Goal: Transaction & Acquisition: Purchase product/service

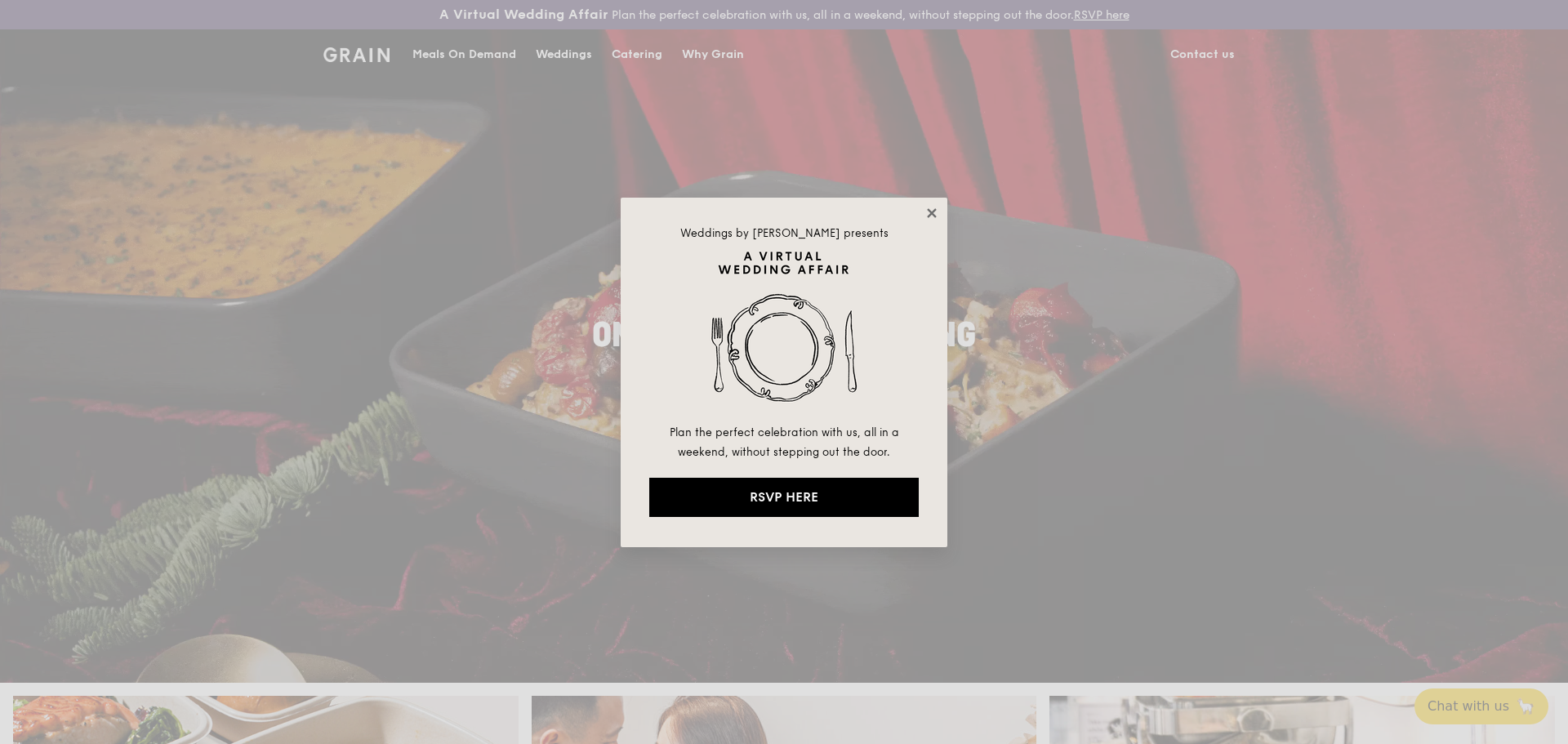
click at [931, 214] on icon at bounding box center [931, 213] width 9 height 9
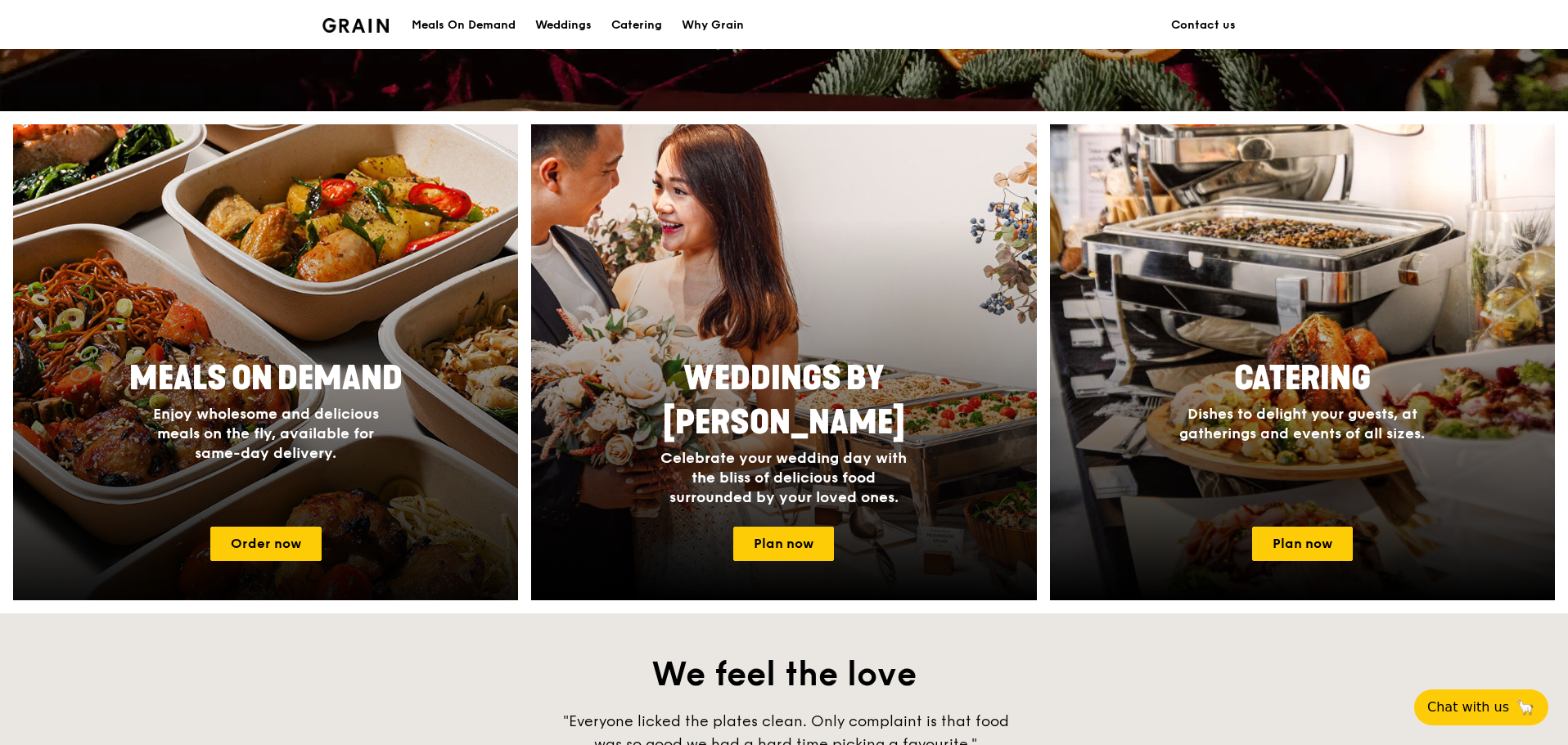
scroll to position [574, 0]
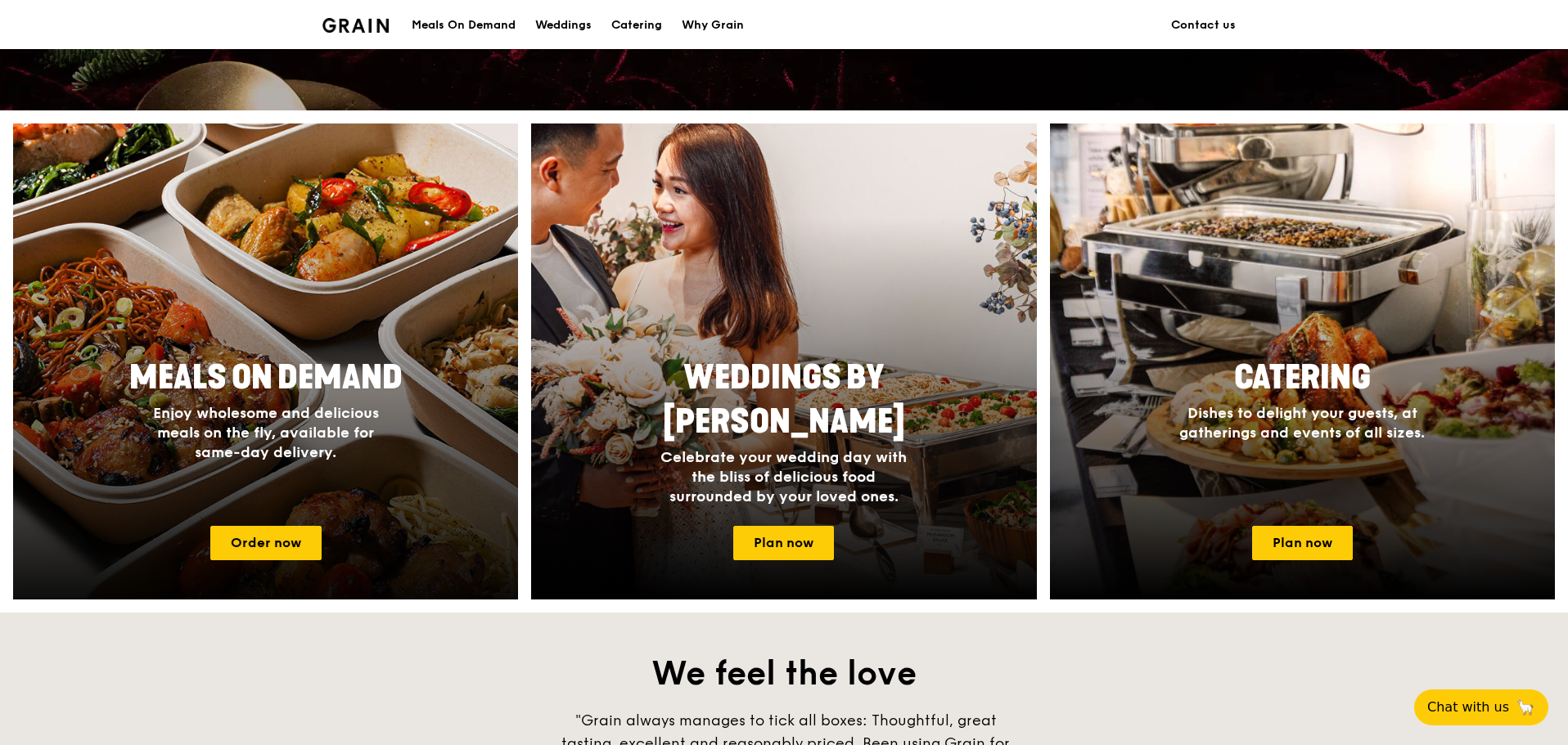
click at [311, 413] on span "Enjoy wholesome and delicious meals on the fly, available for same-day delivery." at bounding box center [265, 433] width 226 height 58
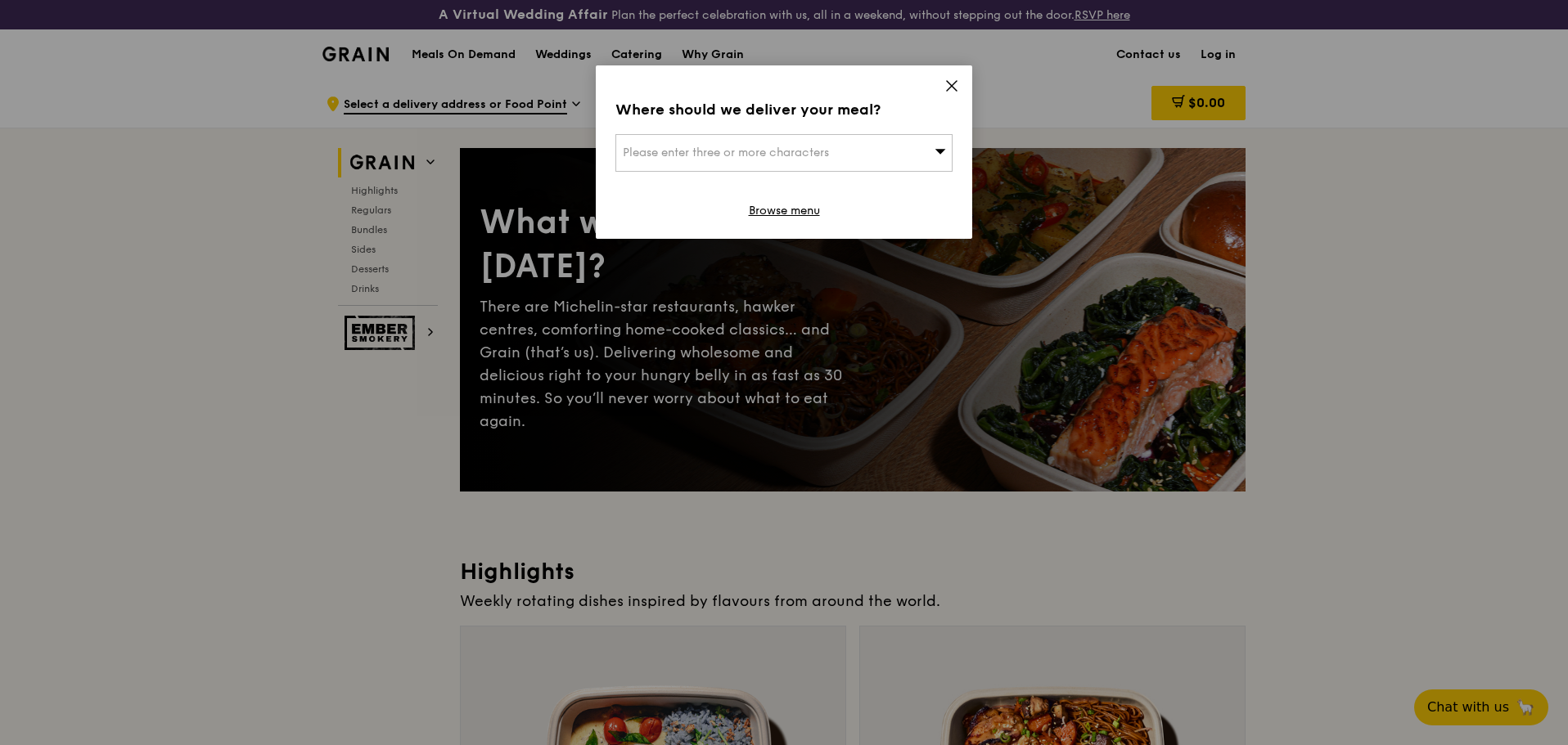
click at [905, 162] on div "Please enter three or more characters" at bounding box center [784, 153] width 337 height 37
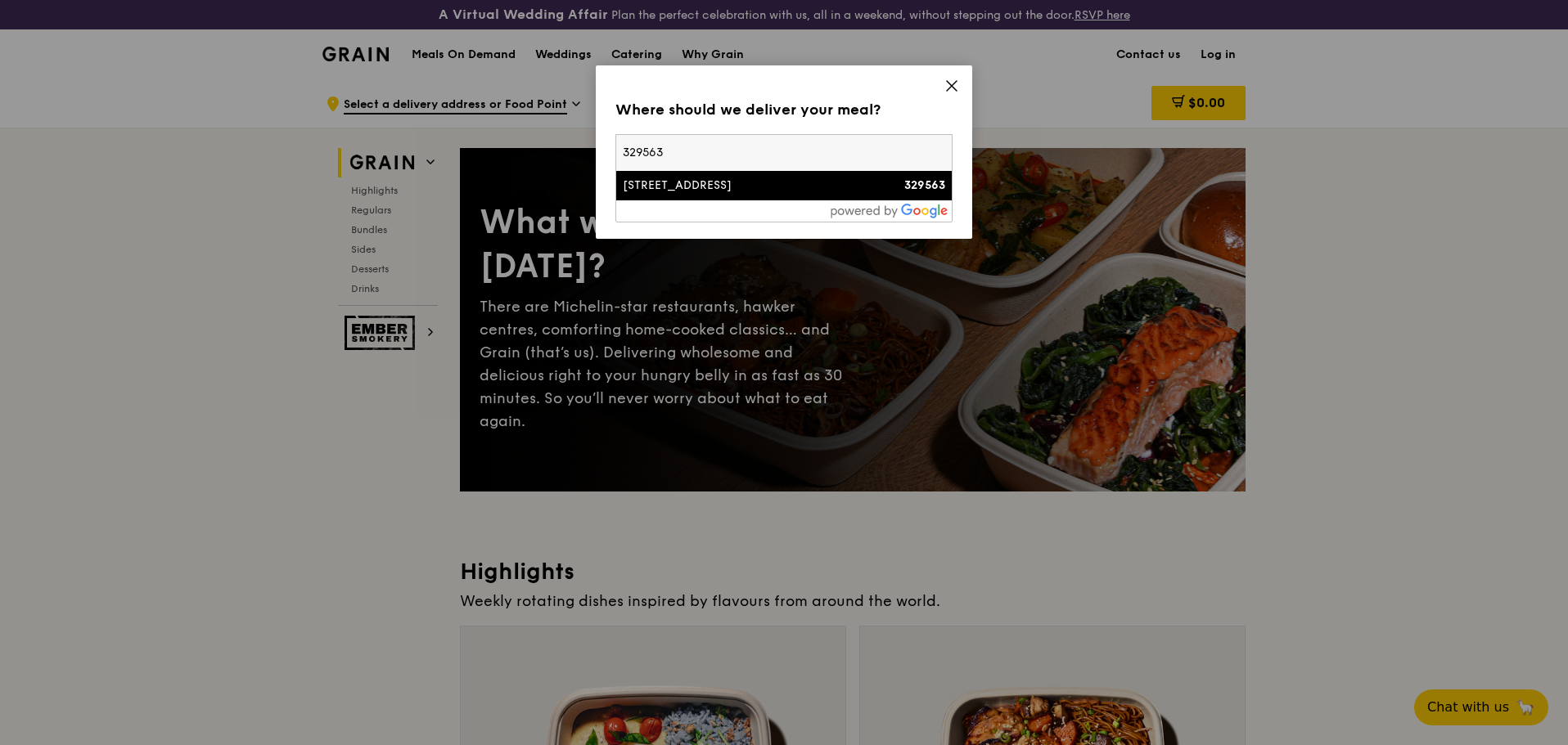
type input "329563"
click at [832, 193] on div "[STREET_ADDRESS]" at bounding box center [744, 185] width 242 height 16
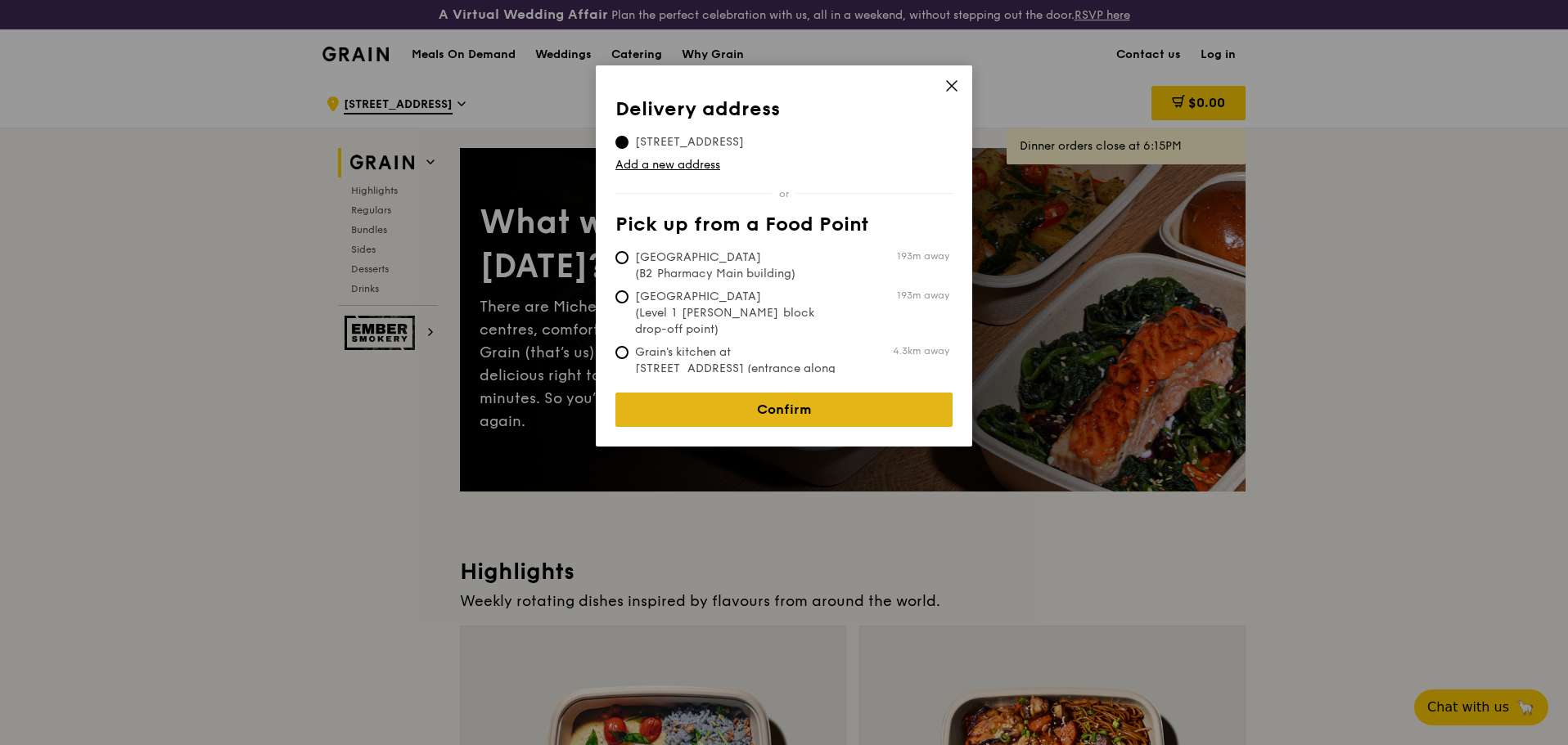
click at [767, 393] on link "Confirm" at bounding box center [784, 410] width 337 height 35
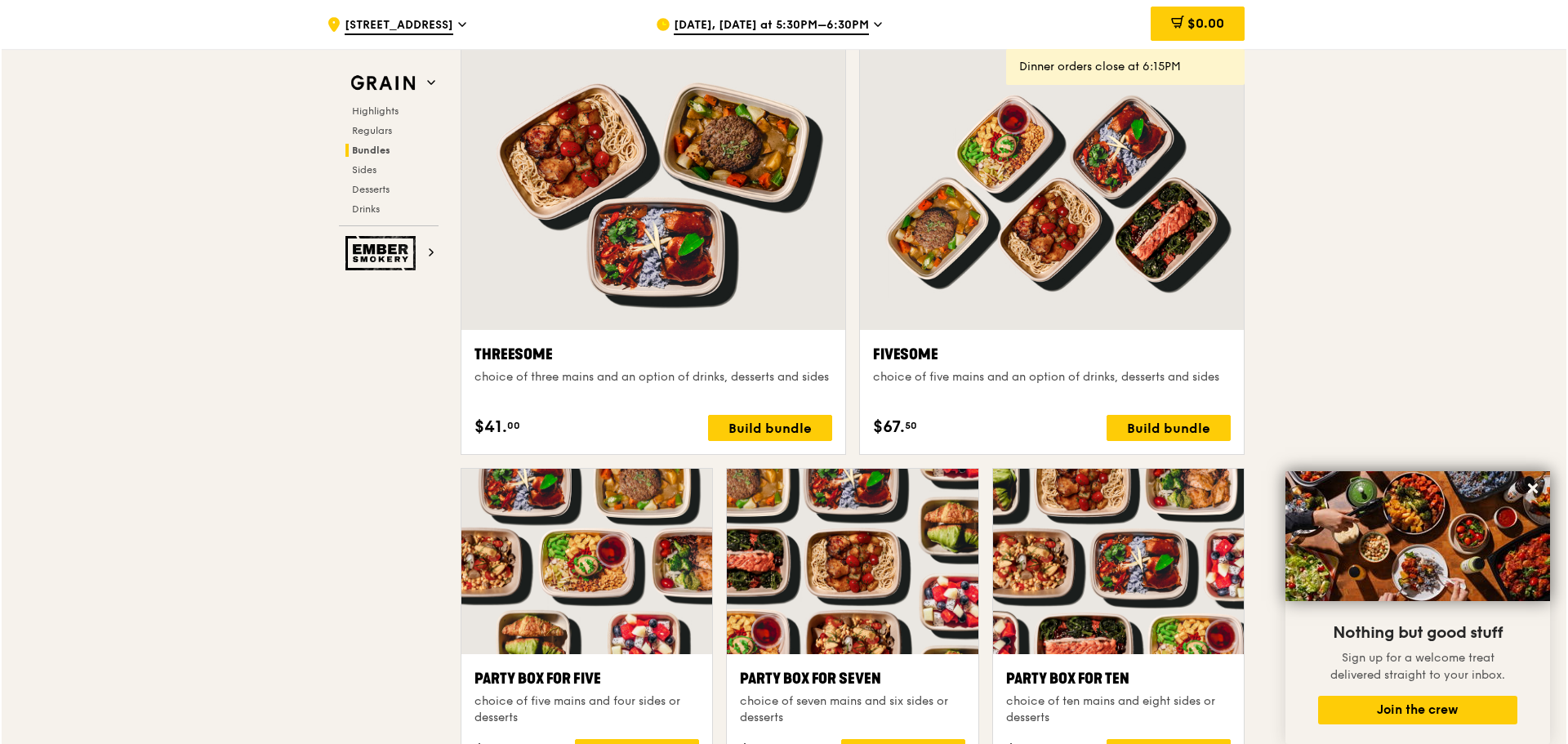
scroll to position [2859, 0]
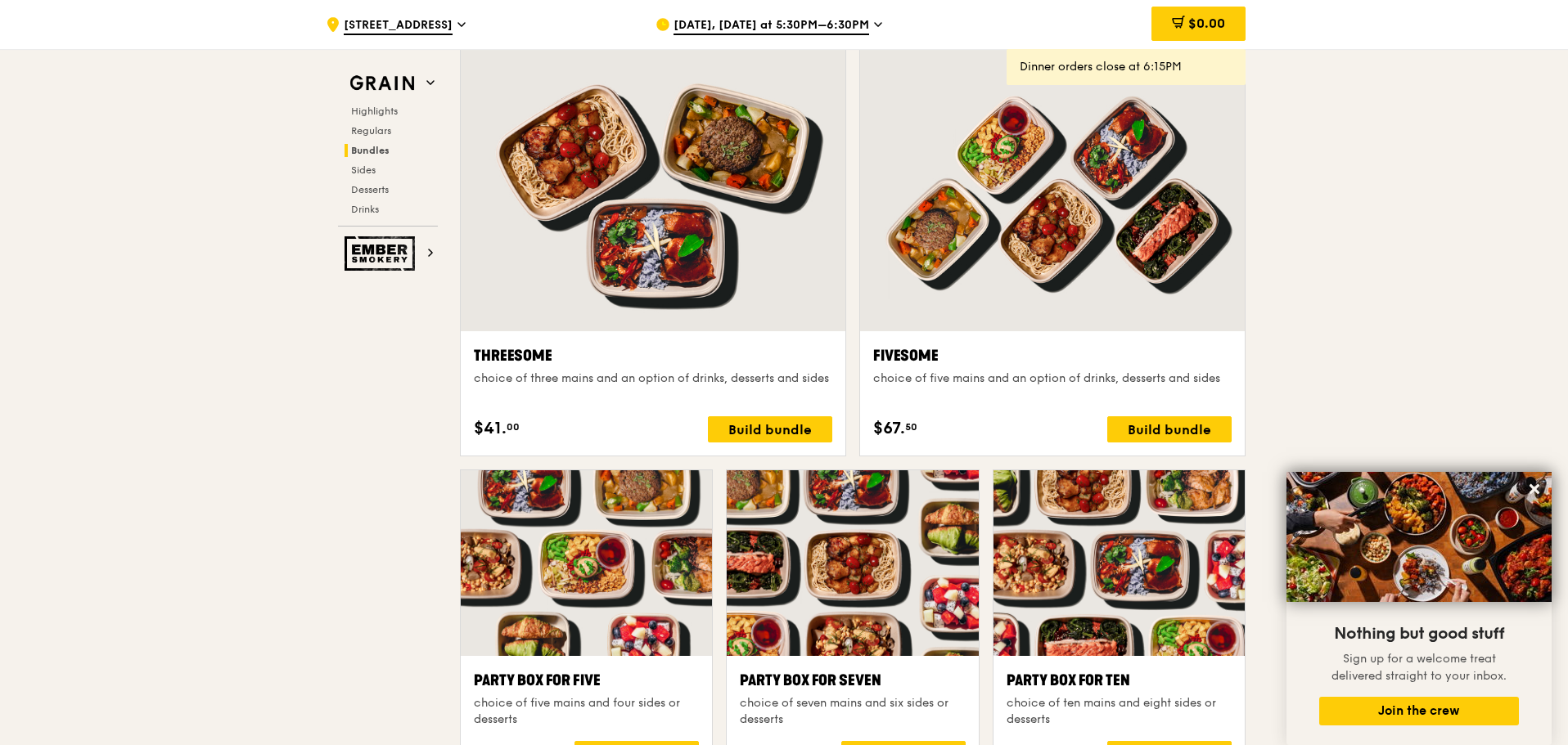
click at [660, 258] on div at bounding box center [653, 189] width 385 height 284
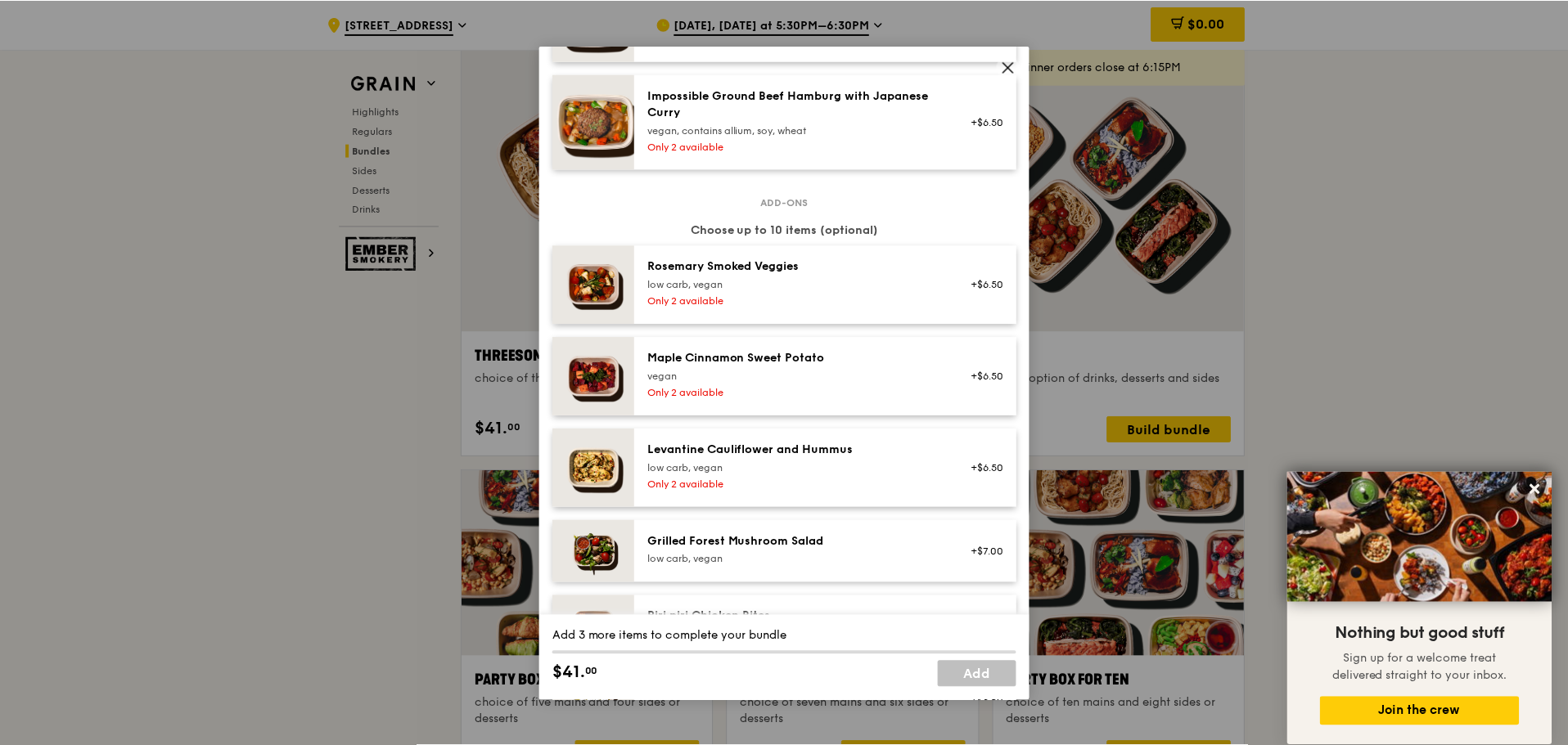
scroll to position [900, 0]
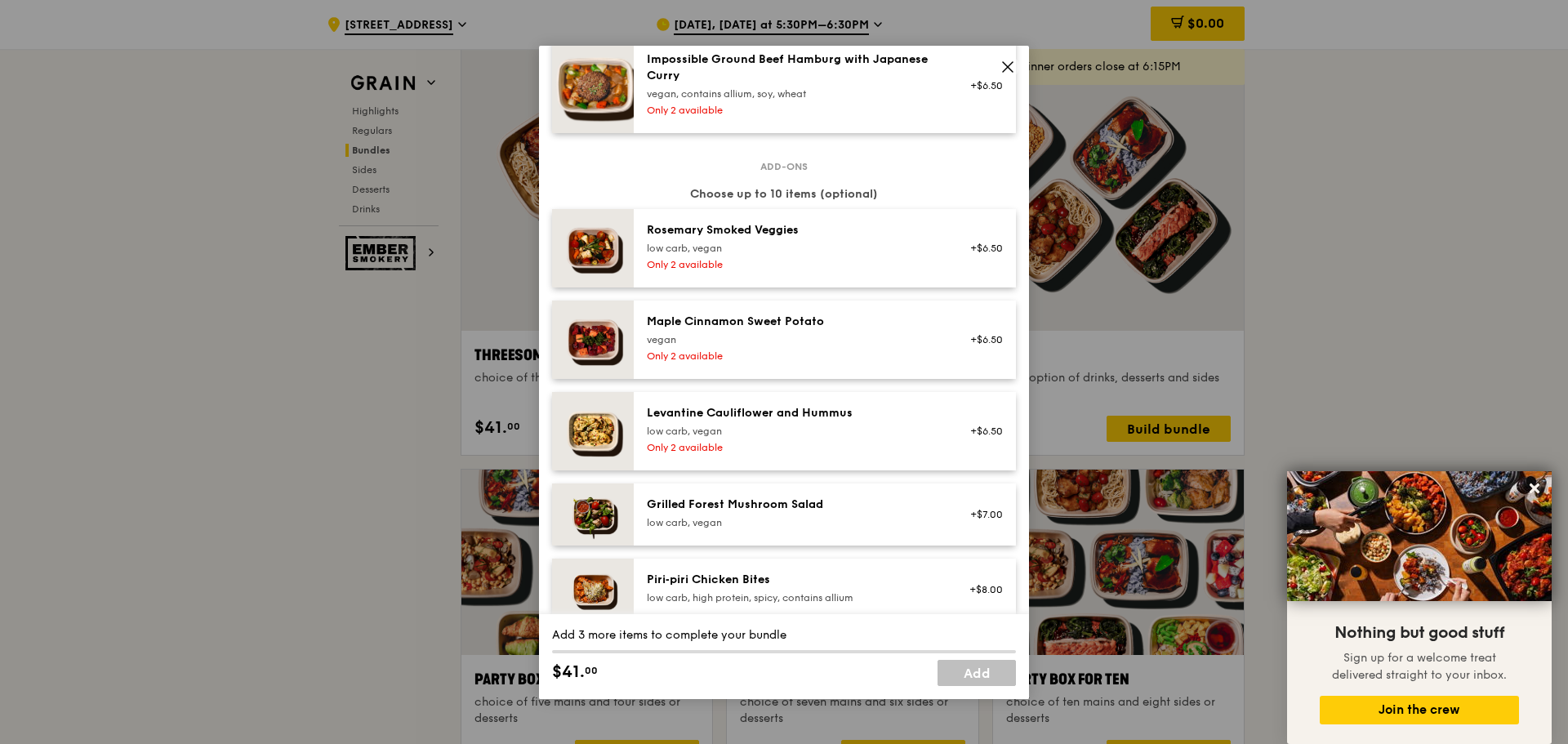
click at [1000, 68] on span at bounding box center [1008, 67] width 23 height 23
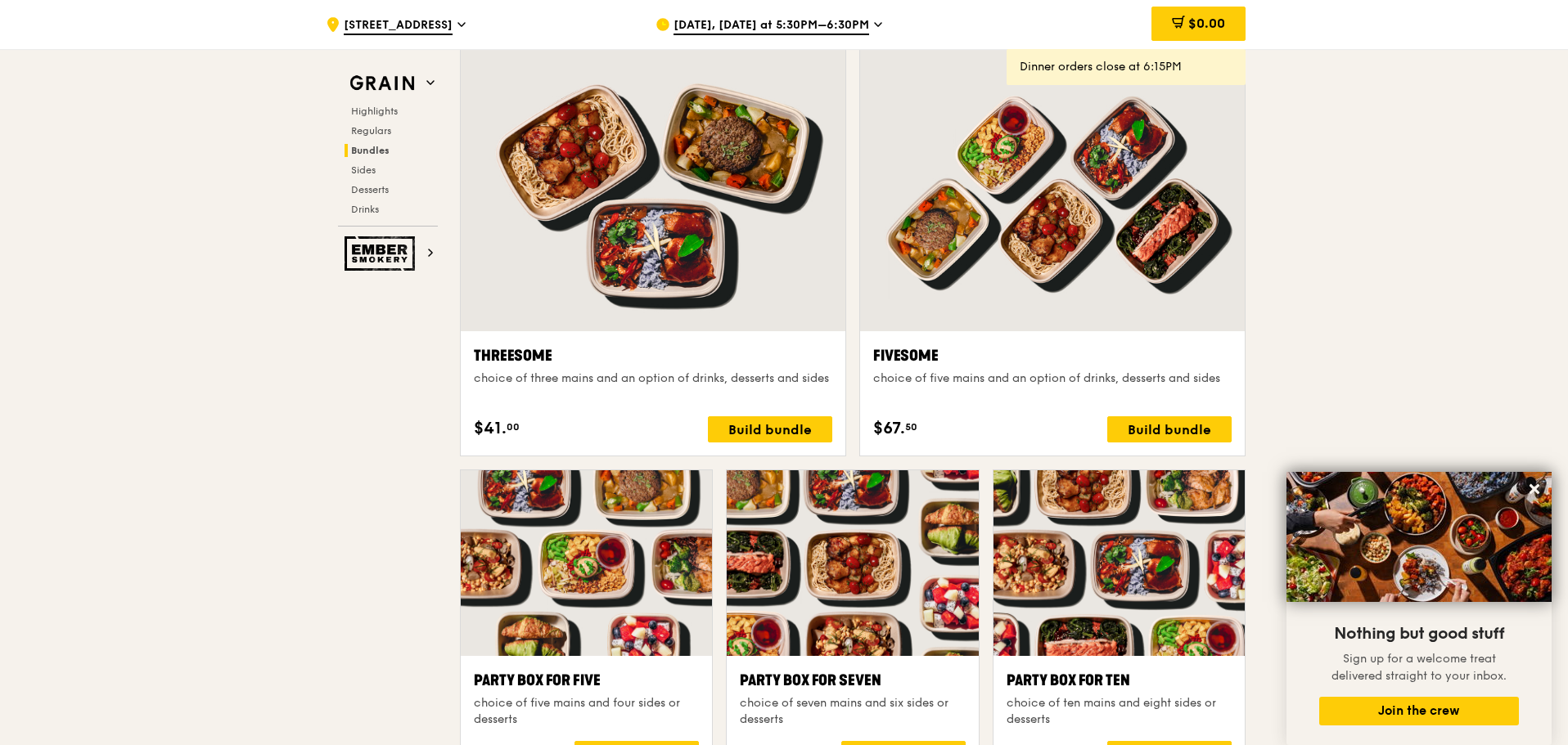
click at [1411, 269] on div ".cls-1 { fill: none; stroke: #fff; stroke-linecap: round; stroke-linejoin: roun…" at bounding box center [784, 661] width 1568 height 6891
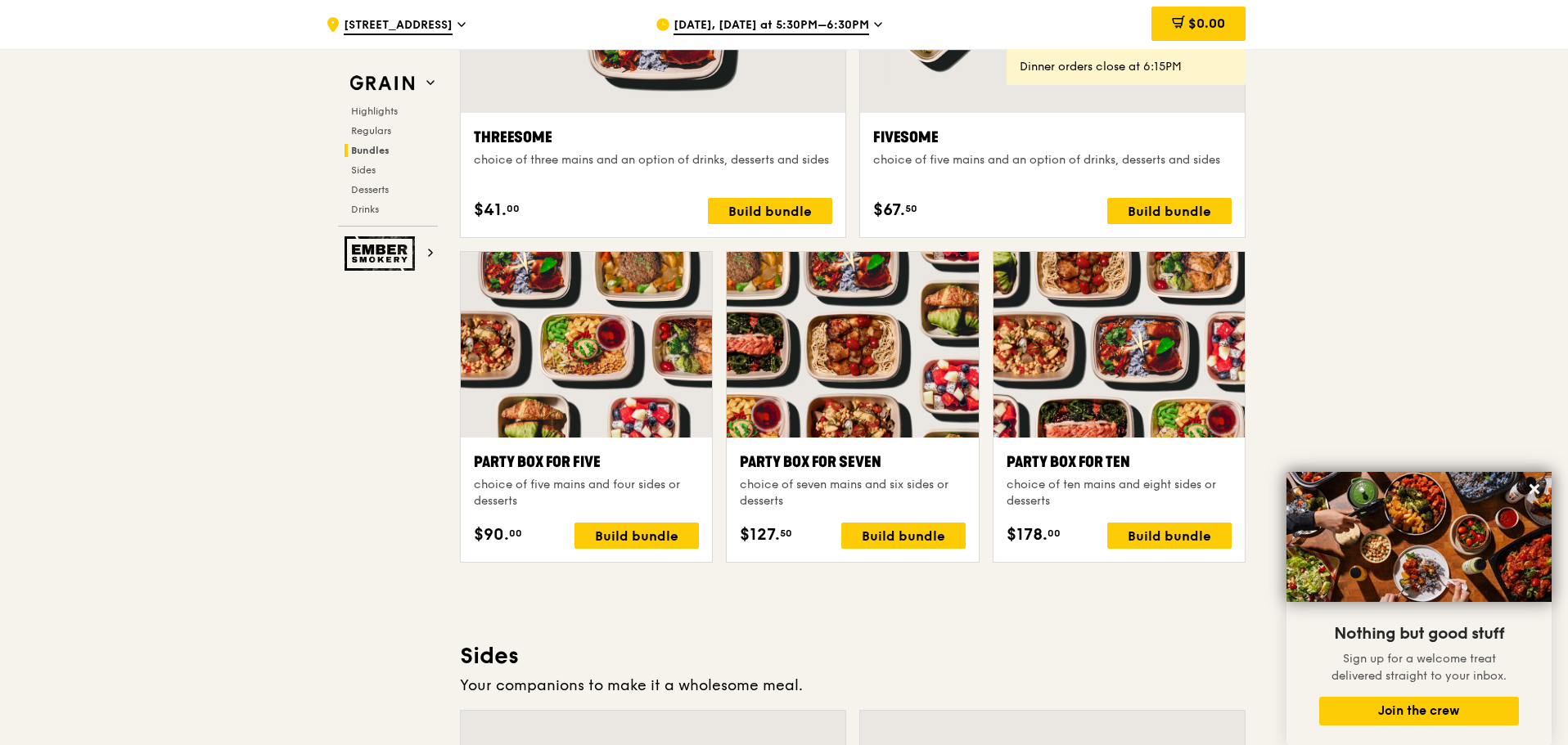
scroll to position [3354, 0]
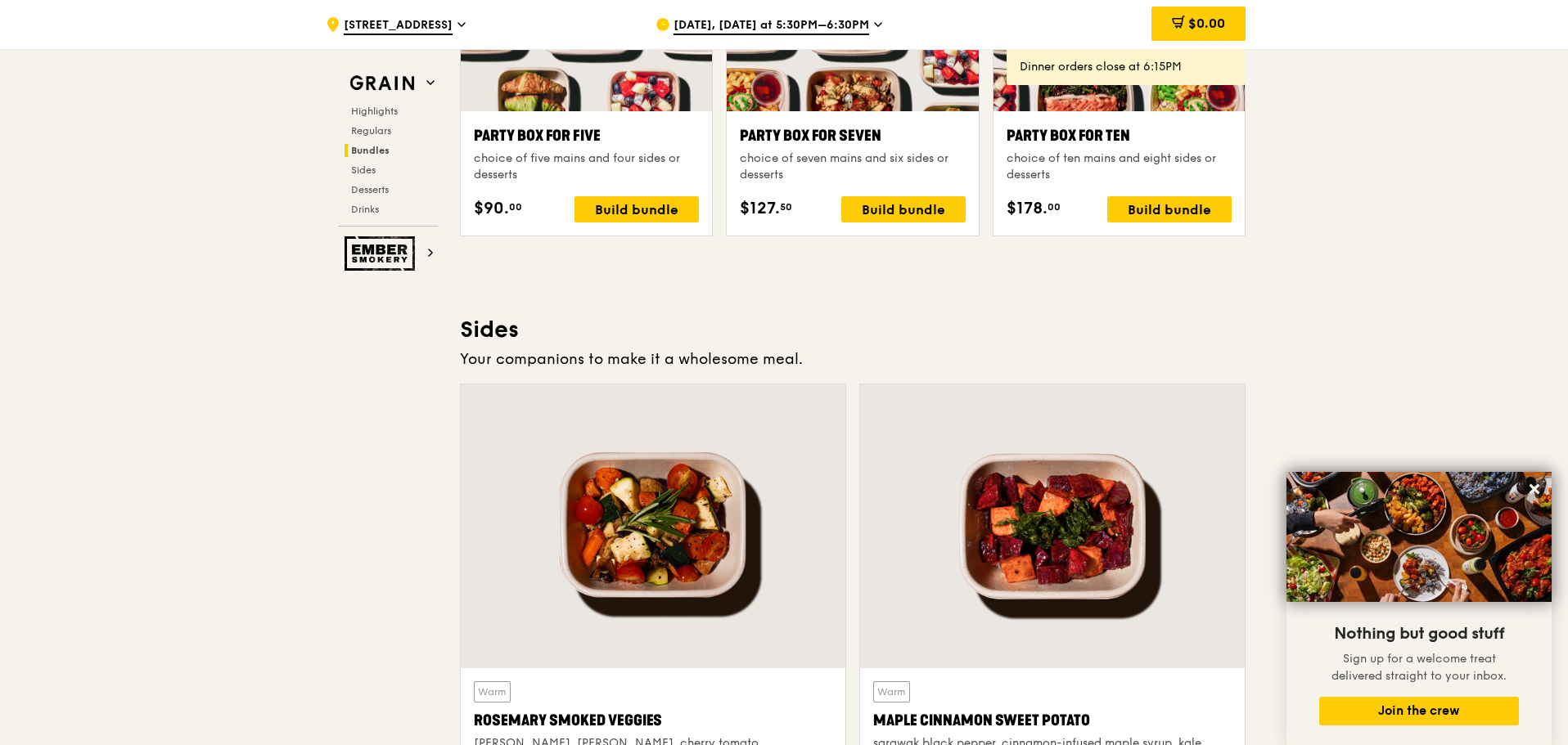
click at [1452, 215] on div ".cls-1 { fill: none; stroke: #fff; stroke-linecap: round; stroke-linejoin: roun…" at bounding box center [784, 116] width 1568 height 6891
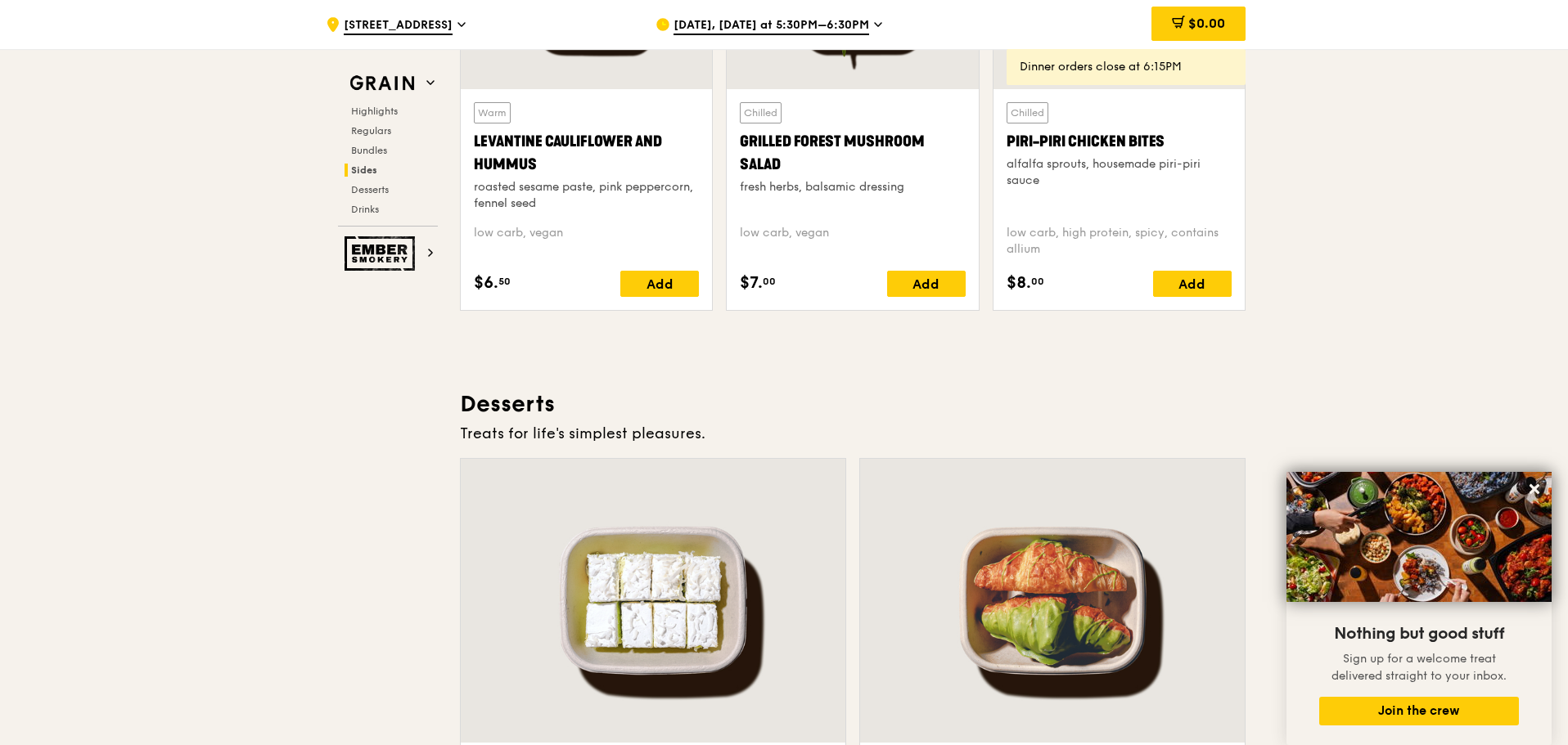
scroll to position [4320, 0]
